Goal: Check status: Check status

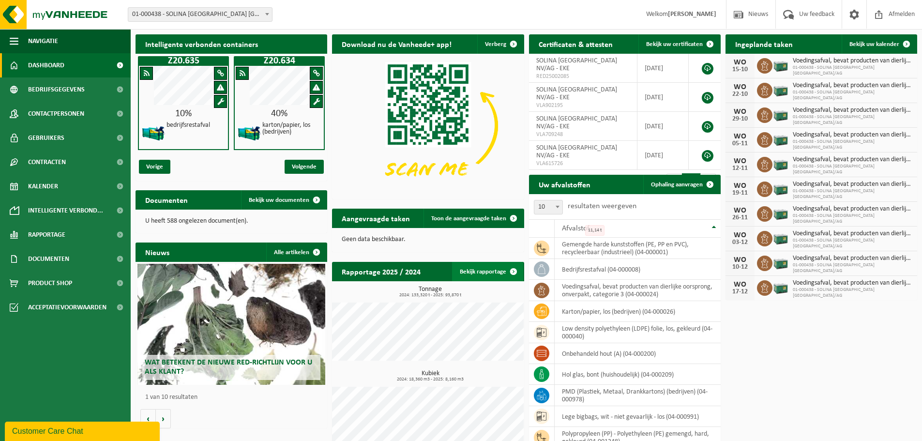
click at [480, 275] on link "Bekijk rapportage" at bounding box center [487, 271] width 71 height 19
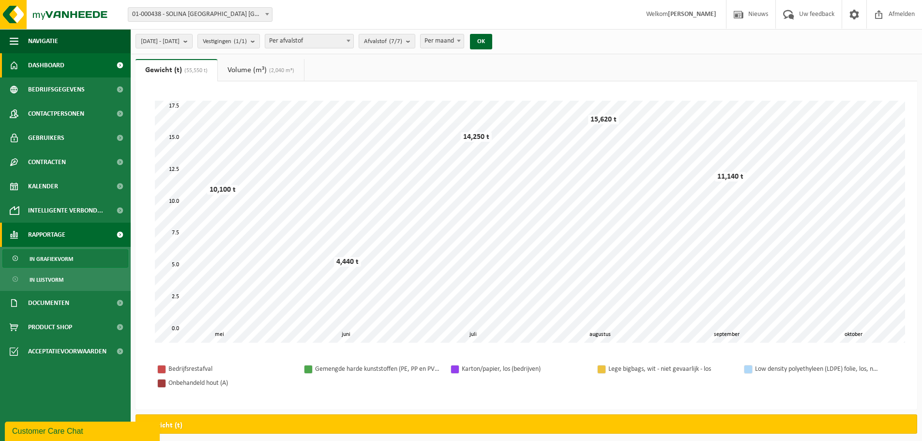
click at [53, 68] on span "Dashboard" at bounding box center [46, 65] width 36 height 24
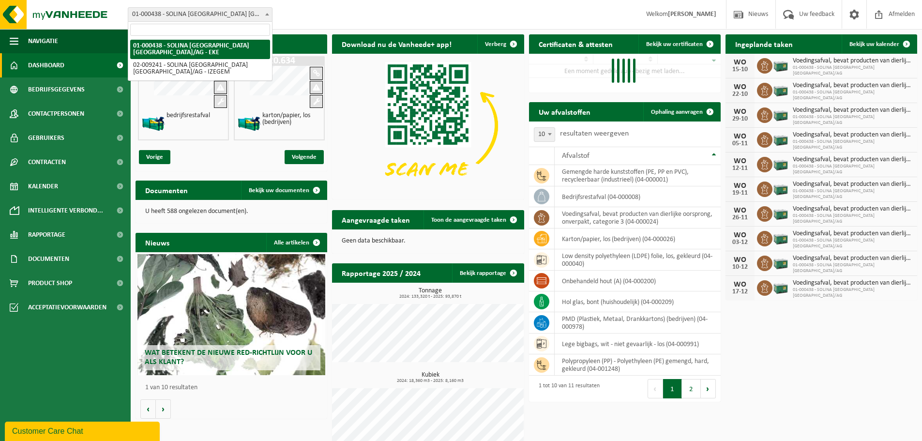
click at [267, 14] on b at bounding box center [267, 14] width 4 height 2
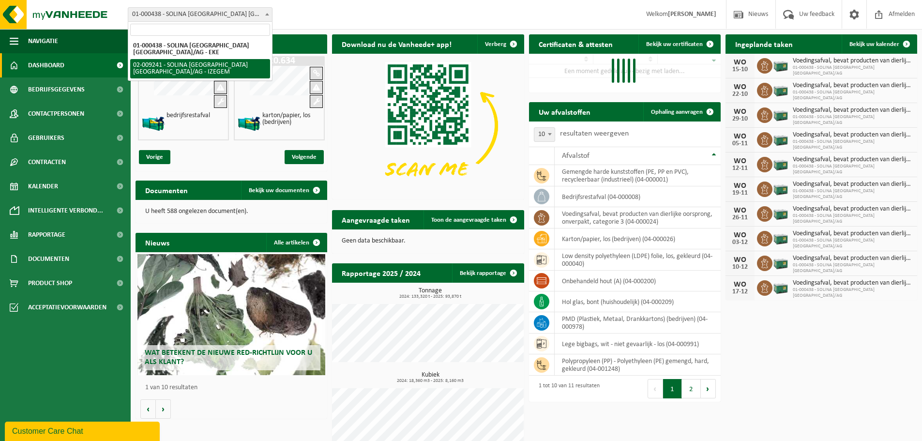
select select "13150"
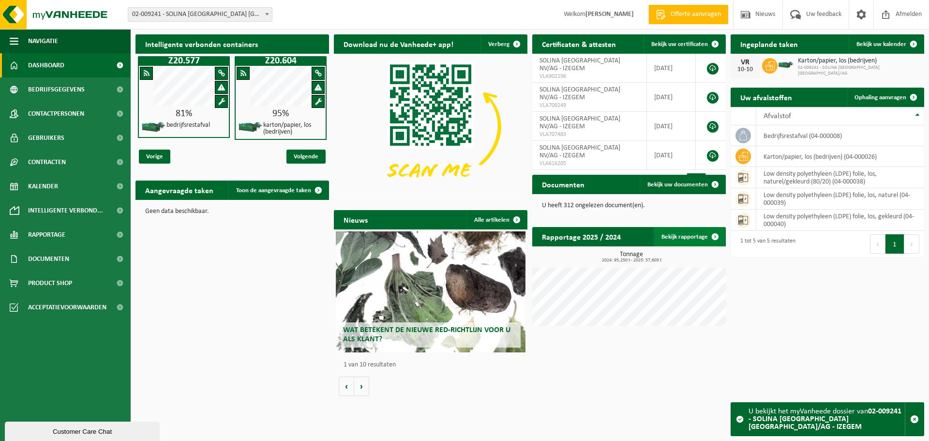
click at [695, 238] on link "Bekijk rapportage" at bounding box center [689, 236] width 71 height 19
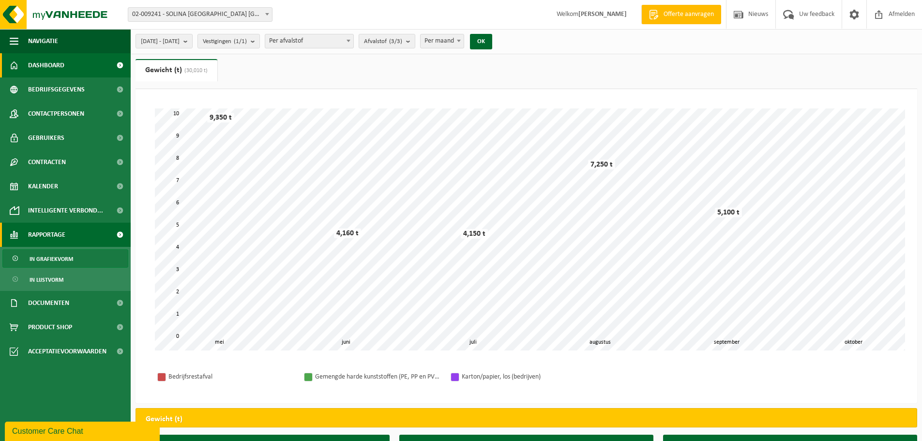
click at [53, 65] on span "Dashboard" at bounding box center [46, 65] width 36 height 24
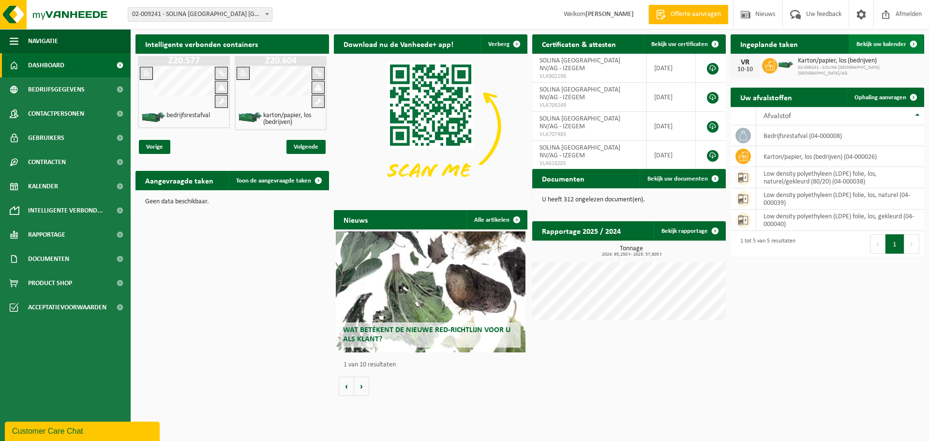
click at [886, 38] on link "Bekijk uw kalender" at bounding box center [886, 43] width 75 height 19
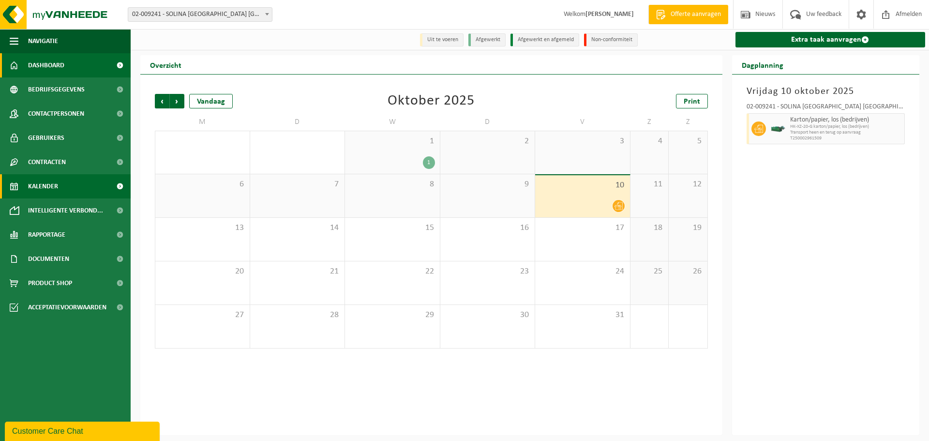
click at [42, 63] on span "Dashboard" at bounding box center [46, 65] width 36 height 24
